Goal: Task Accomplishment & Management: Manage account settings

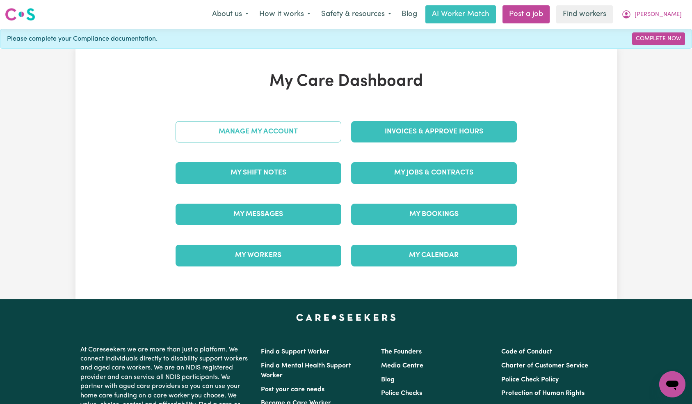
click at [297, 124] on link "Manage My Account" at bounding box center [259, 131] width 166 height 21
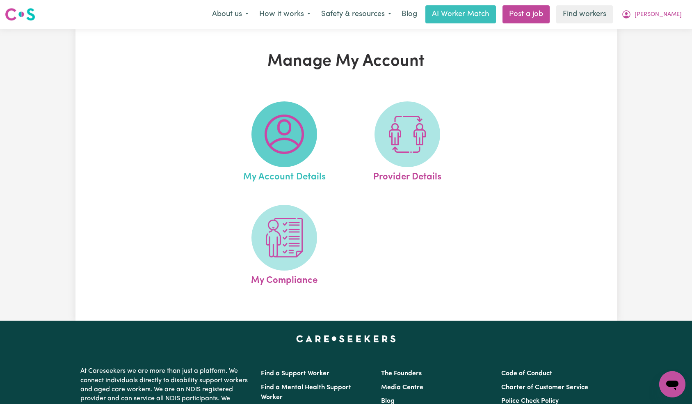
click at [294, 116] on img at bounding box center [284, 133] width 39 height 39
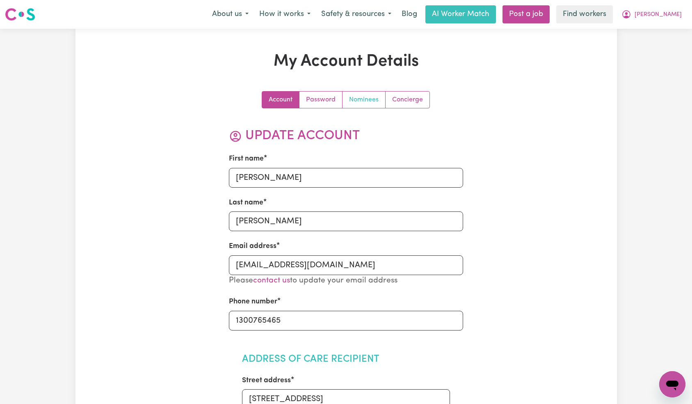
click at [357, 102] on link "Nominees" at bounding box center [363, 99] width 43 height 16
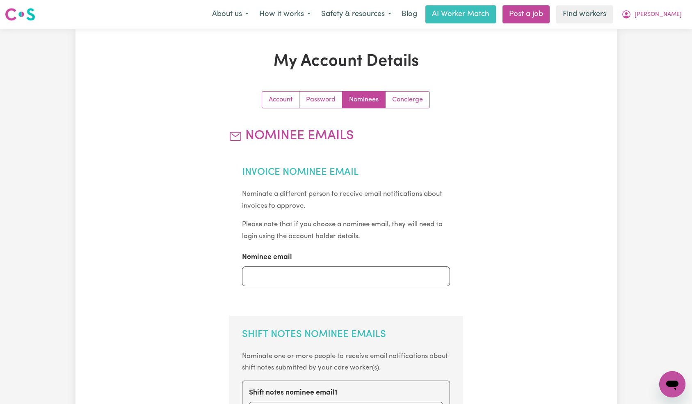
scroll to position [427, 0]
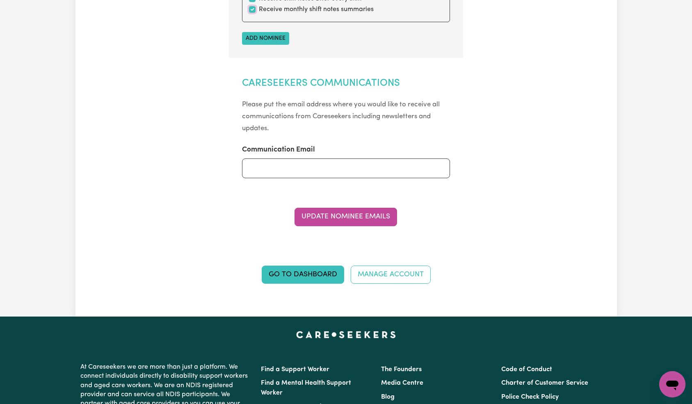
click at [251, 12] on input "checkbox" at bounding box center [252, 9] width 7 height 7
checkbox input "false"
click at [358, 214] on button "Update Nominee Emails" at bounding box center [345, 217] width 103 height 18
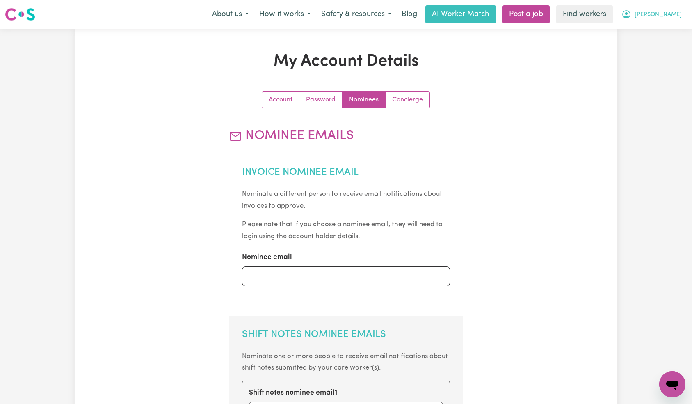
click at [671, 15] on span "[PERSON_NAME]" at bounding box center [657, 14] width 47 height 9
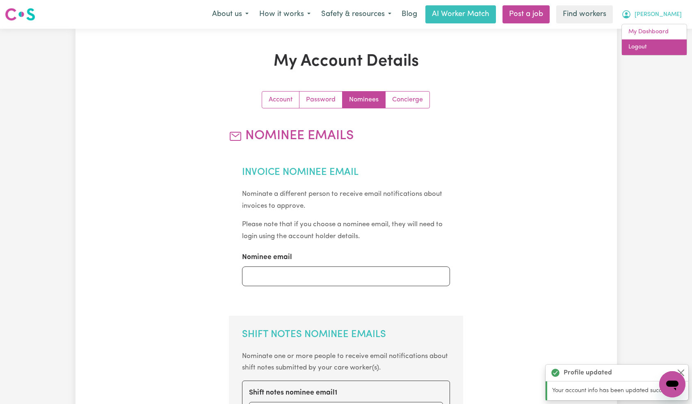
click at [657, 48] on link "Logout" at bounding box center [654, 47] width 65 height 16
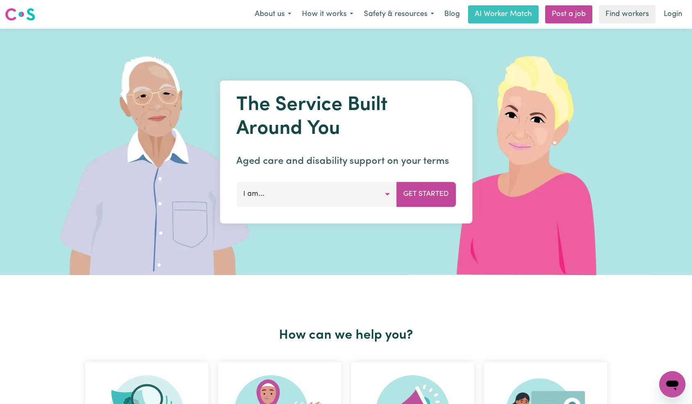
click at [678, 16] on link "Login" at bounding box center [673, 14] width 28 height 18
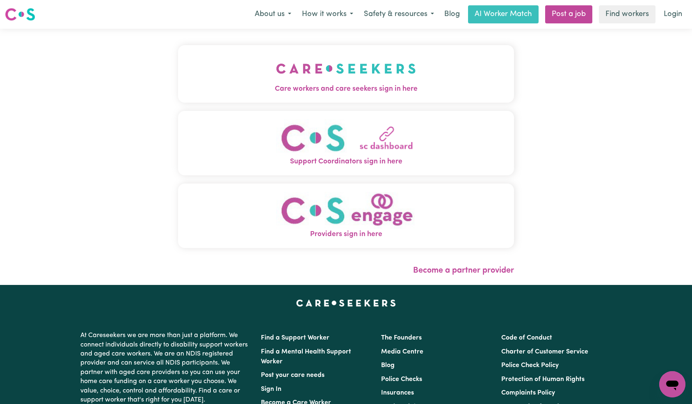
click at [276, 69] on img "Care workers and care seekers sign in here" at bounding box center [346, 68] width 140 height 30
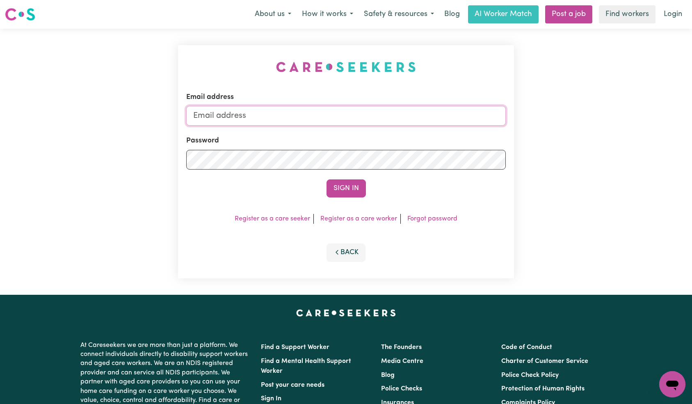
click at [364, 117] on input "Email address" at bounding box center [346, 116] width 320 height 20
paste input "[EMAIL_ADDRESS][DOMAIN_NAME]"
type input "[EMAIL_ADDRESS][DOMAIN_NAME]"
drag, startPoint x: 342, startPoint y: 180, endPoint x: 344, endPoint y: 187, distance: 7.6
click at [343, 181] on button "Sign In" at bounding box center [345, 188] width 39 height 18
